Goal: Contribute content

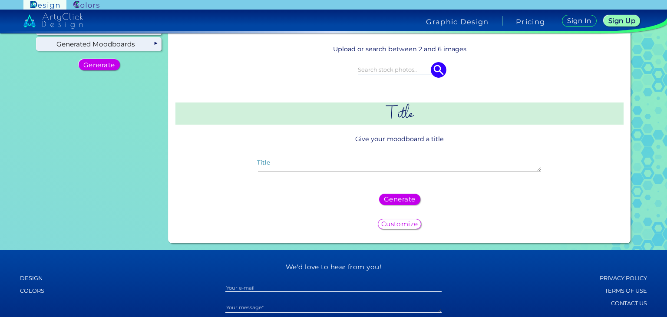
scroll to position [116, 0]
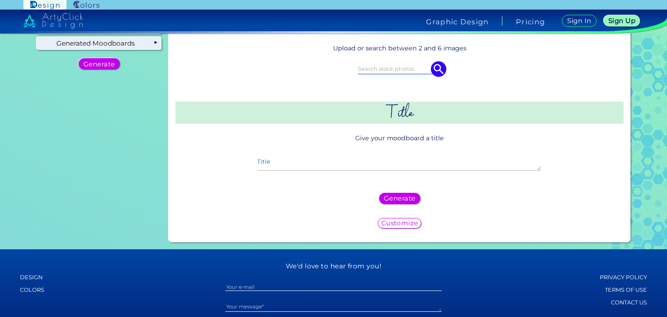
click at [285, 155] on div "Title" at bounding box center [399, 166] width 297 height 26
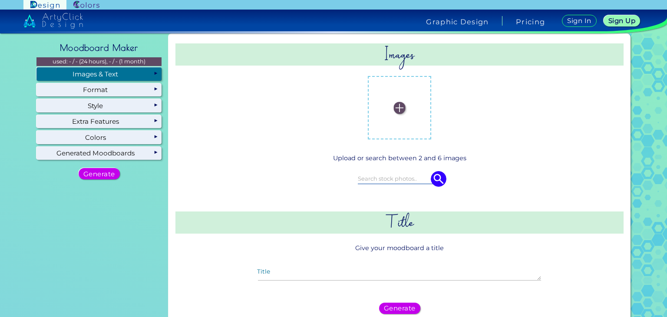
scroll to position [6, 0]
click at [398, 108] on img at bounding box center [400, 108] width 12 height 12
click at [0, 0] on input "file" at bounding box center [0, 0] width 0 height 0
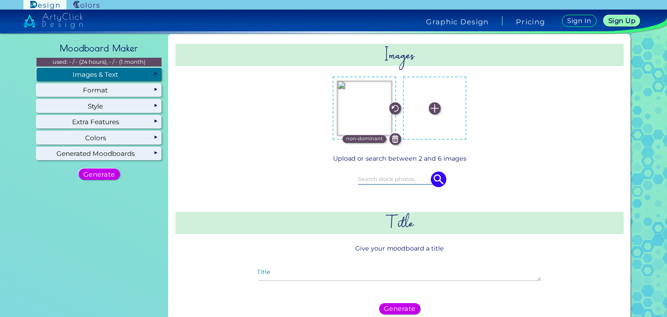
click at [431, 110] on img at bounding box center [435, 108] width 12 height 12
click at [0, 0] on input "file" at bounding box center [0, 0] width 0 height 0
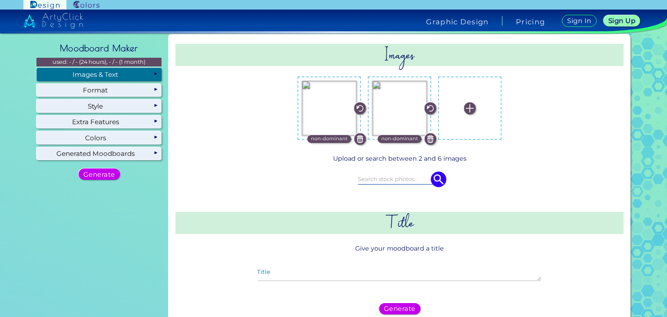
click at [428, 140] on img at bounding box center [431, 139] width 12 height 12
click at [401, 106] on img at bounding box center [400, 108] width 12 height 12
click at [0, 0] on input "file" at bounding box center [0, 0] width 0 height 0
click at [474, 107] on label at bounding box center [470, 108] width 55 height 55
click at [0, 0] on input "file" at bounding box center [0, 0] width 0 height 0
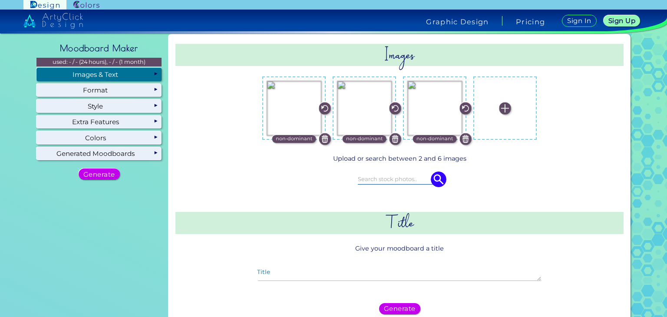
click at [506, 110] on img at bounding box center [505, 108] width 12 height 12
click at [0, 0] on input "file" at bounding box center [0, 0] width 0 height 0
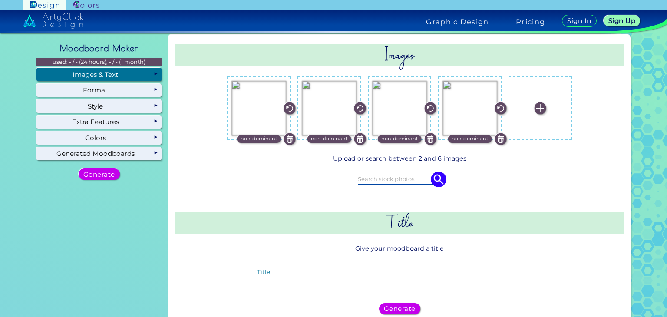
click at [523, 120] on label at bounding box center [540, 108] width 55 height 55
click at [0, 0] on input "file" at bounding box center [0, 0] width 0 height 0
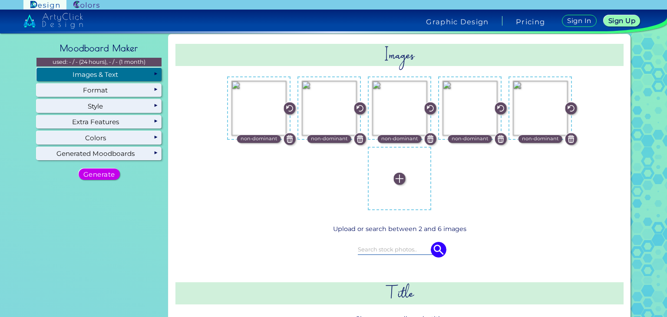
click at [396, 178] on img at bounding box center [400, 179] width 12 height 12
click at [0, 0] on input "file" at bounding box center [0, 0] width 0 height 0
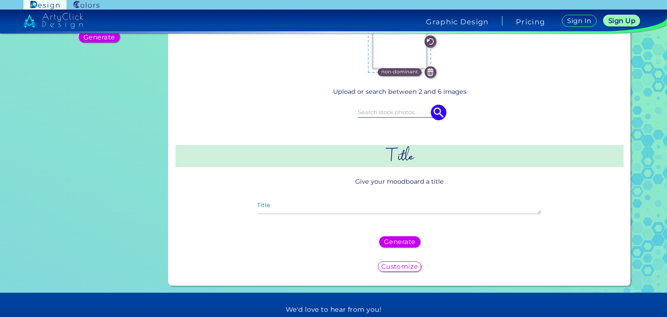
scroll to position [146, 0]
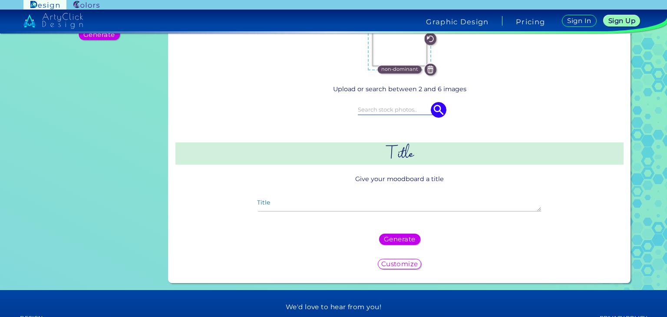
click at [407, 200] on div "Title" at bounding box center [399, 207] width 297 height 26
click at [373, 205] on textarea "Title" at bounding box center [399, 206] width 283 height 10
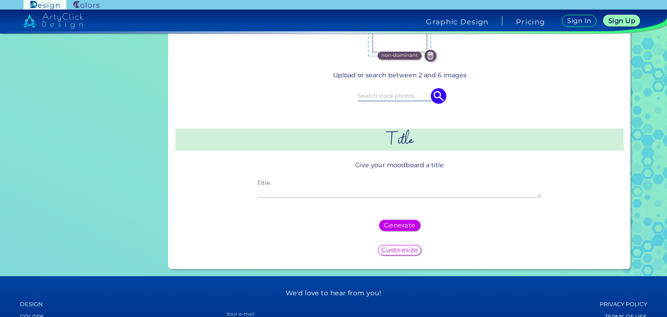
scroll to position [177, 0]
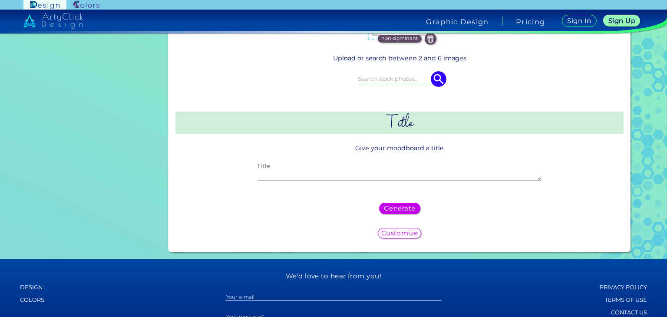
type textarea "p"
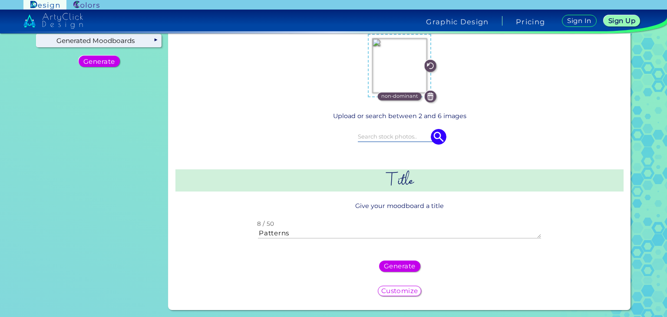
scroll to position [112, 0]
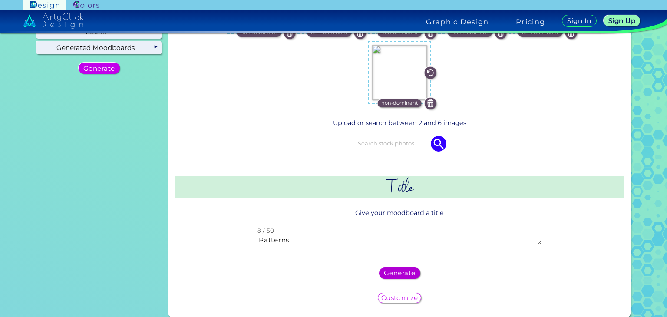
type textarea "Patterns"
click at [396, 271] on h5 "Generate" at bounding box center [399, 273] width 28 height 6
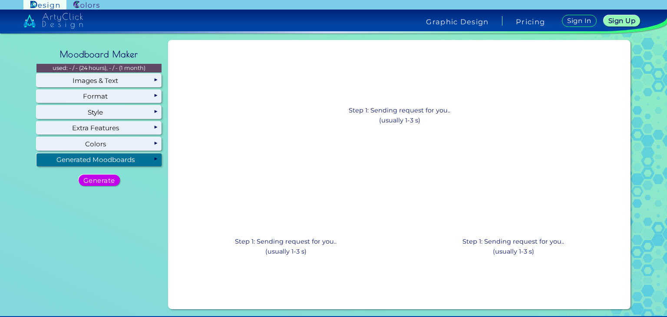
scroll to position [0, 0]
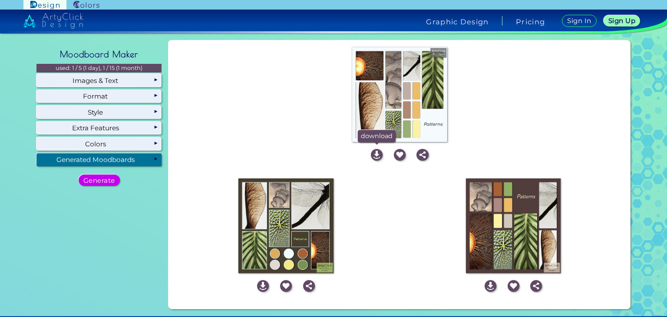
click at [376, 155] on img at bounding box center [377, 155] width 12 height 12
click at [258, 287] on img at bounding box center [263, 286] width 12 height 12
click at [486, 285] on img at bounding box center [491, 286] width 12 height 12
